Goal: Transaction & Acquisition: Purchase product/service

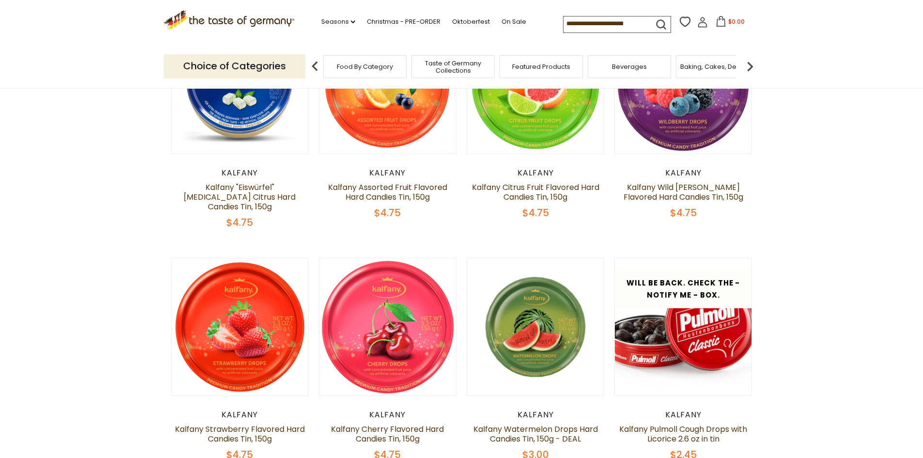
scroll to position [194, 0]
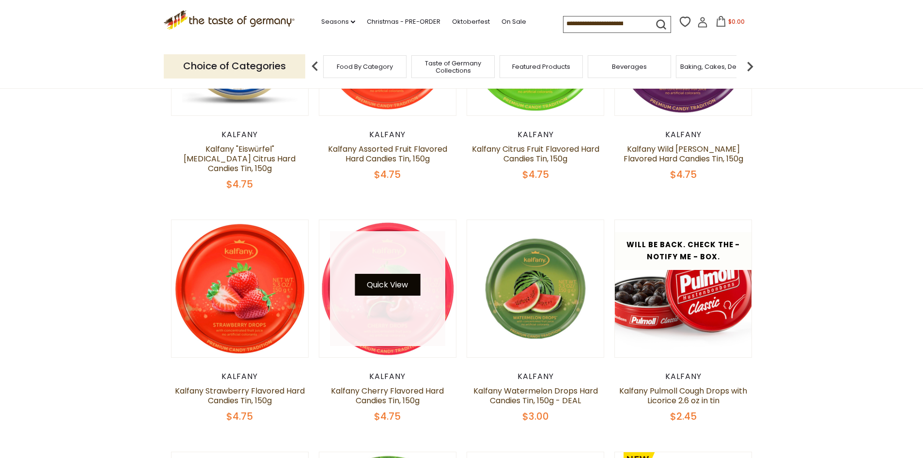
click at [391, 275] on button "Quick View" at bounding box center [387, 285] width 65 height 22
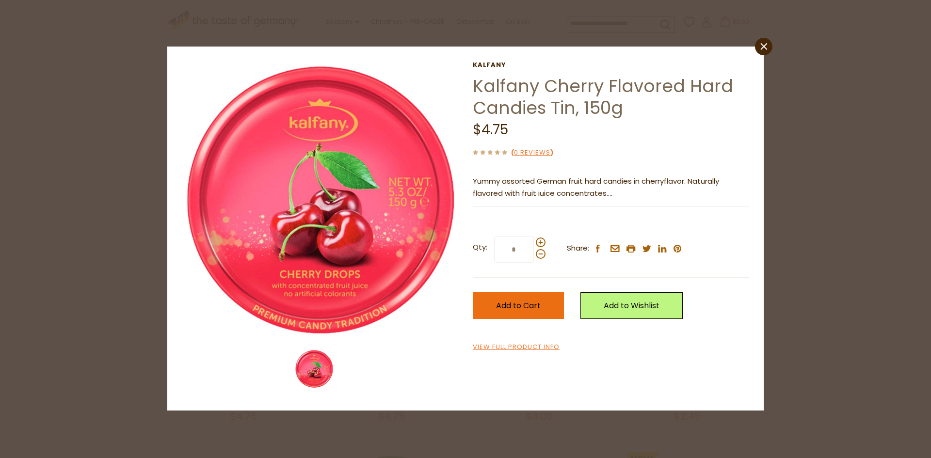
click at [521, 311] on span "Add to Cart" at bounding box center [518, 305] width 45 height 11
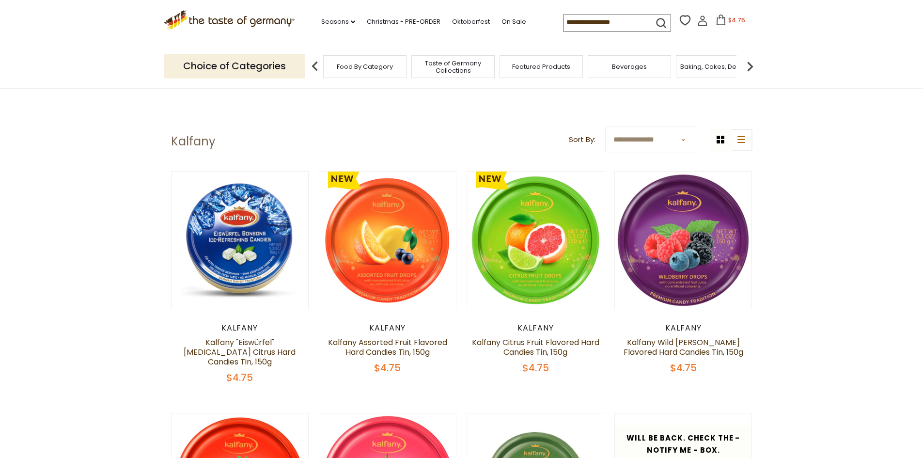
scroll to position [0, 0]
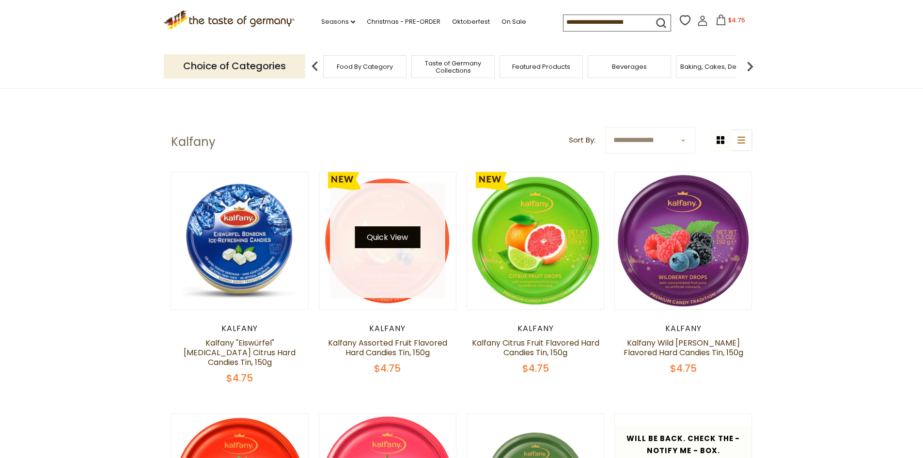
click at [382, 239] on button "Quick View" at bounding box center [387, 237] width 65 height 22
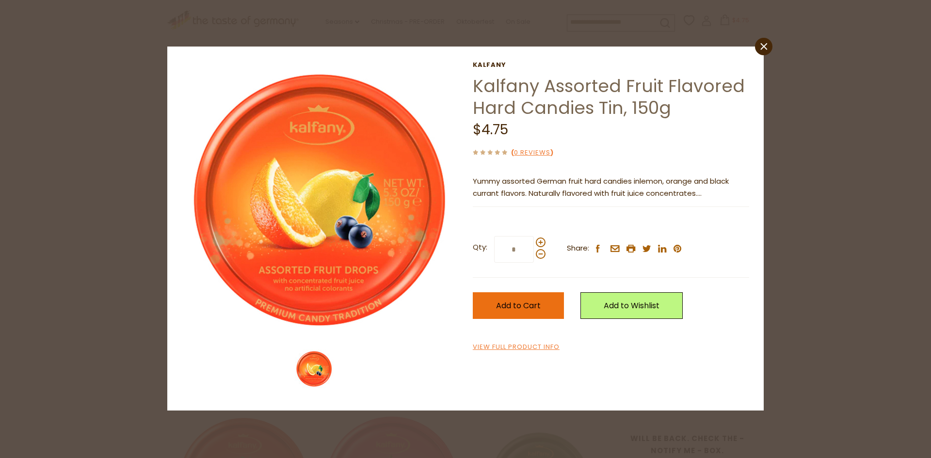
click at [518, 305] on span "Add to Cart" at bounding box center [518, 305] width 45 height 11
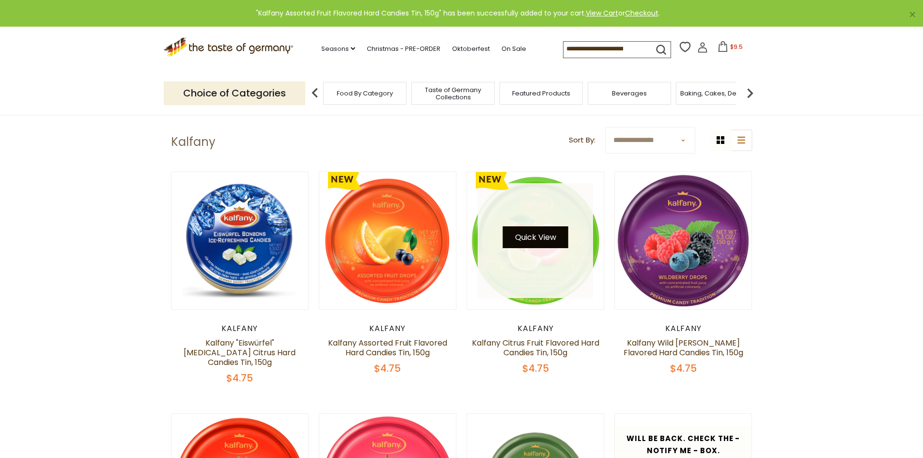
click at [557, 236] on button "Quick View" at bounding box center [535, 237] width 65 height 22
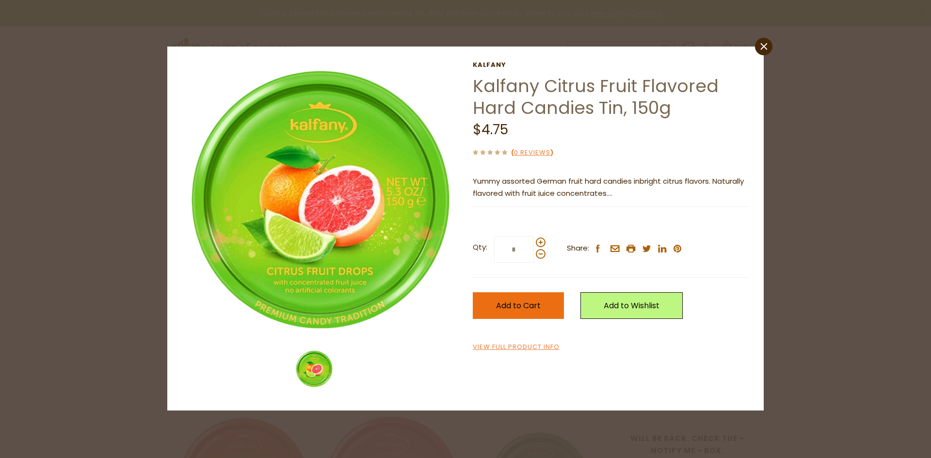
click at [526, 304] on span "Add to Cart" at bounding box center [518, 305] width 45 height 11
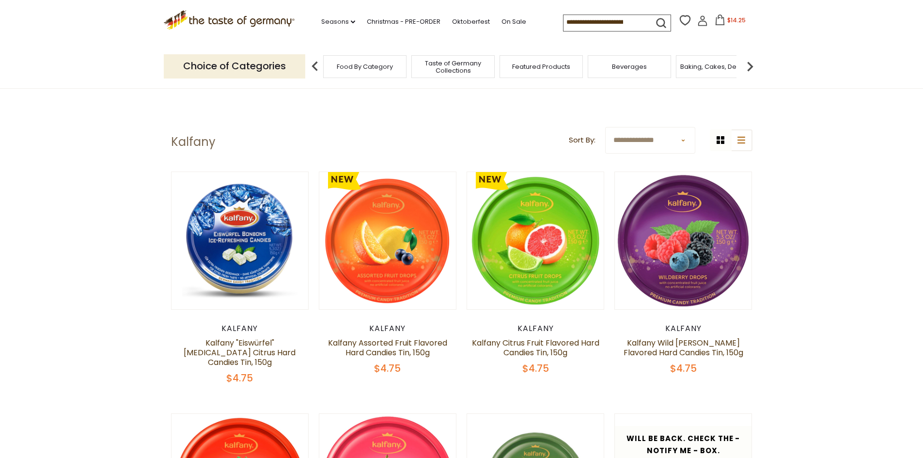
click at [738, 23] on span "$14.25" at bounding box center [737, 20] width 18 height 8
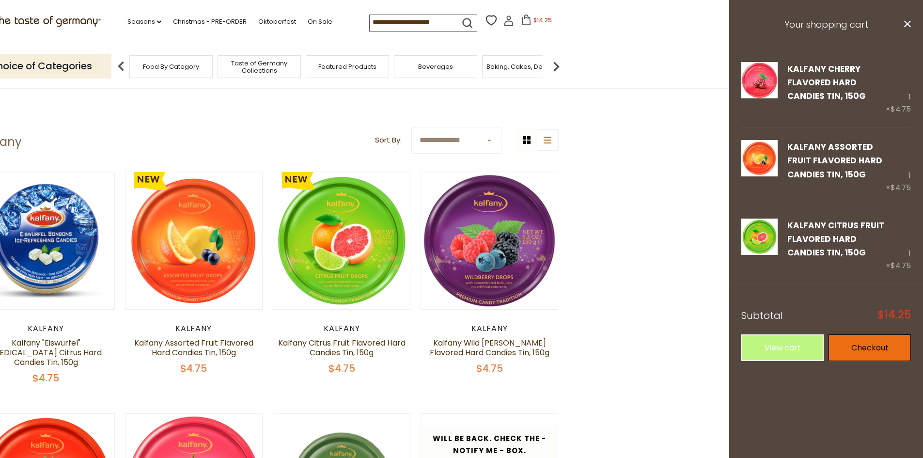
click at [883, 352] on link "Checkout" at bounding box center [870, 347] width 82 height 27
